Goal: Download file/media

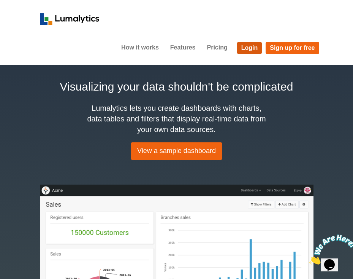
click at [249, 49] on link "Login" at bounding box center [249, 48] width 25 height 12
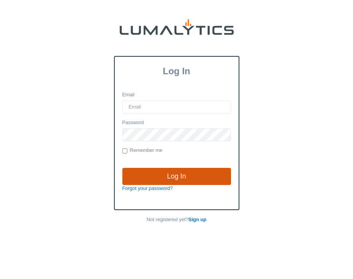
type input "[EMAIL_ADDRESS][DOMAIN_NAME]"
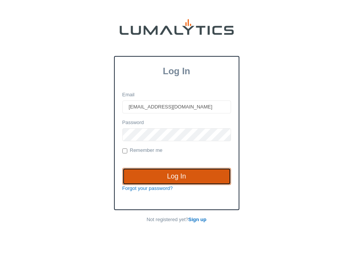
click at [179, 176] on input "Log In" at bounding box center [176, 176] width 109 height 17
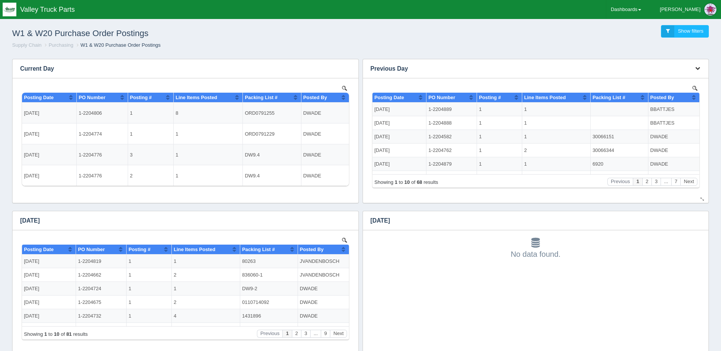
click at [353, 64] on button "button" at bounding box center [698, 69] width 10 height 12
click at [353, 78] on link "Download CSV" at bounding box center [672, 80] width 61 height 11
